Goal: Task Accomplishment & Management: Use online tool/utility

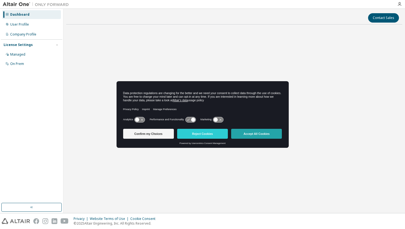
click at [252, 133] on button "Accept All Cookies" at bounding box center [256, 134] width 51 height 10
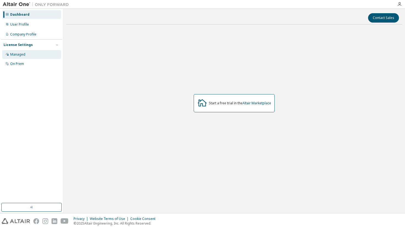
click at [23, 57] on div "Managed" at bounding box center [31, 54] width 59 height 9
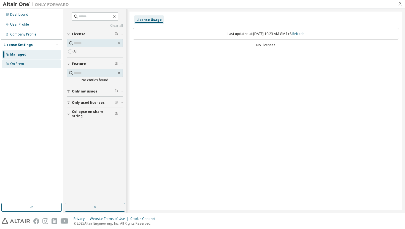
click at [22, 64] on div "On Prem" at bounding box center [17, 64] width 14 height 4
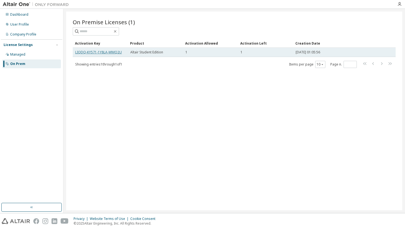
click at [109, 52] on link "LIQDQ-KY571-1Y8LA-WMQ2U" at bounding box center [98, 52] width 47 height 5
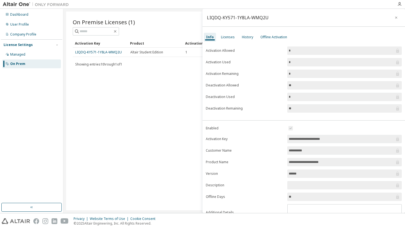
click at [226, 49] on label "Activation Allowed" at bounding box center [245, 50] width 78 height 4
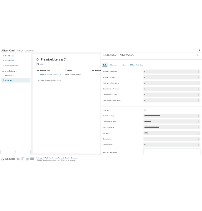
scroll to position [25, 0]
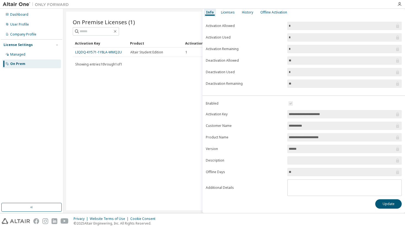
click at [282, 147] on label "Version" at bounding box center [245, 149] width 78 height 4
drag, startPoint x: 322, startPoint y: 138, endPoint x: 287, endPoint y: 137, distance: 35.3
click at [287, 137] on span "**********" at bounding box center [344, 137] width 114 height 8
click at [308, 126] on input "*********" at bounding box center [342, 126] width 106 height 6
drag, startPoint x: 335, startPoint y: 114, endPoint x: 282, endPoint y: 113, distance: 53.2
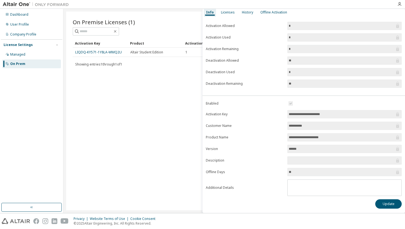
click at [282, 113] on form "**********" at bounding box center [304, 148] width 196 height 96
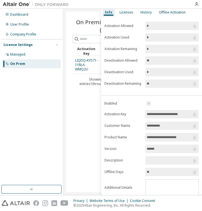
click at [66, 93] on div "On Premise Licenses (1) Clear Load Save Save As Field Operator Value Select fil…" at bounding box center [133, 102] width 134 height 181
click at [178, 14] on div "Offline Activation" at bounding box center [172, 12] width 27 height 4
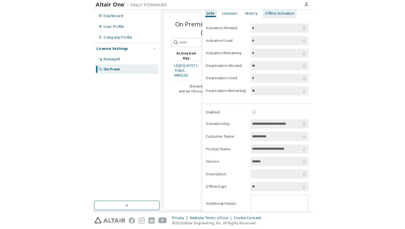
scroll to position [0, 0]
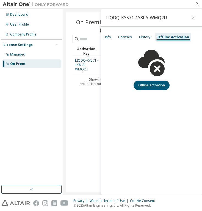
click at [157, 79] on icon at bounding box center [151, 63] width 33 height 33
click at [158, 82] on button "Offline Activation" at bounding box center [152, 85] width 36 height 9
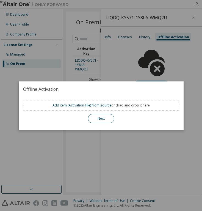
click at [102, 118] on button "Next" at bounding box center [101, 118] width 26 height 9
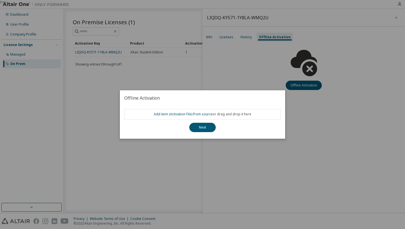
click at [283, 49] on div "true" at bounding box center [202, 114] width 405 height 229
